Goal: Transaction & Acquisition: Book appointment/travel/reservation

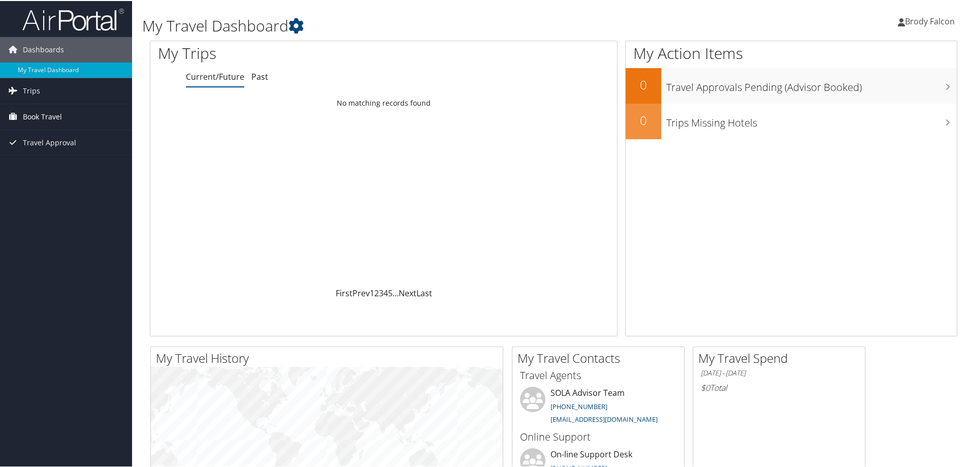
click at [31, 113] on span "Book Travel" at bounding box center [42, 115] width 39 height 25
click at [47, 151] on link "Book/Manage Online Trips" at bounding box center [66, 151] width 132 height 15
